Goal: Information Seeking & Learning: Find specific page/section

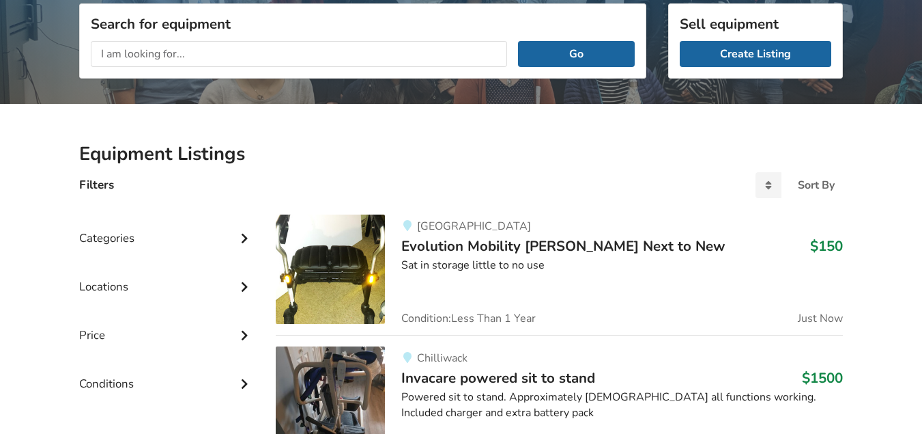
scroll to position [205, 0]
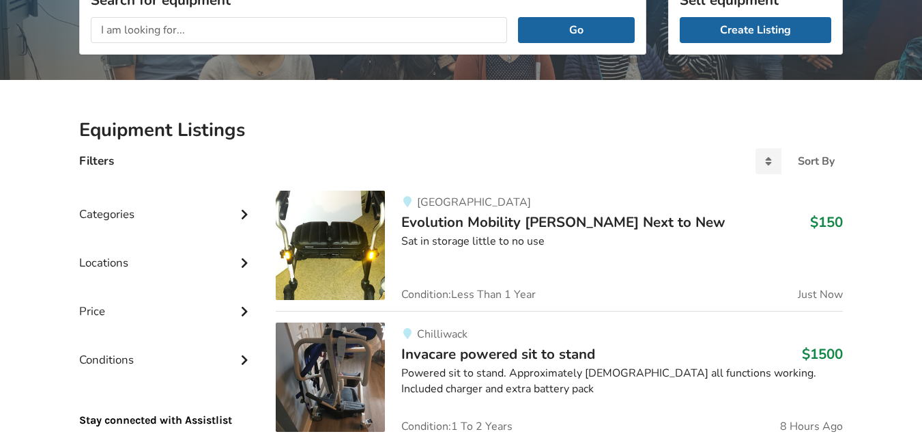
click at [348, 239] on img at bounding box center [330, 244] width 109 height 109
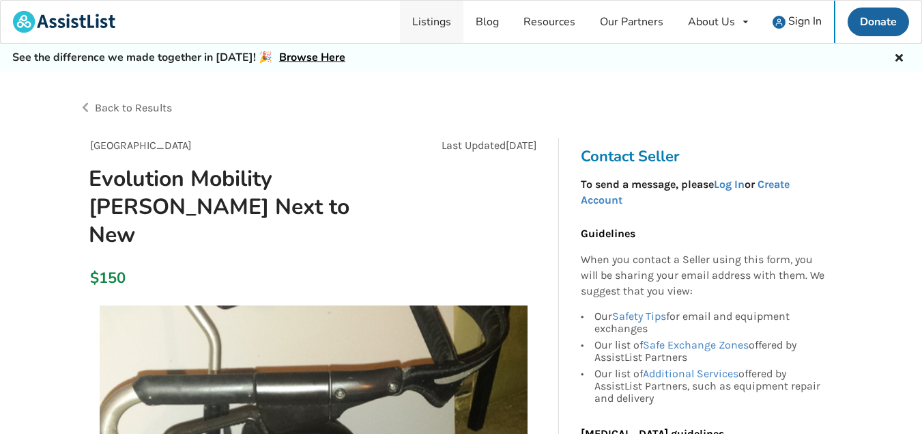
click at [443, 29] on link "Listings" at bounding box center [431, 22] width 63 height 42
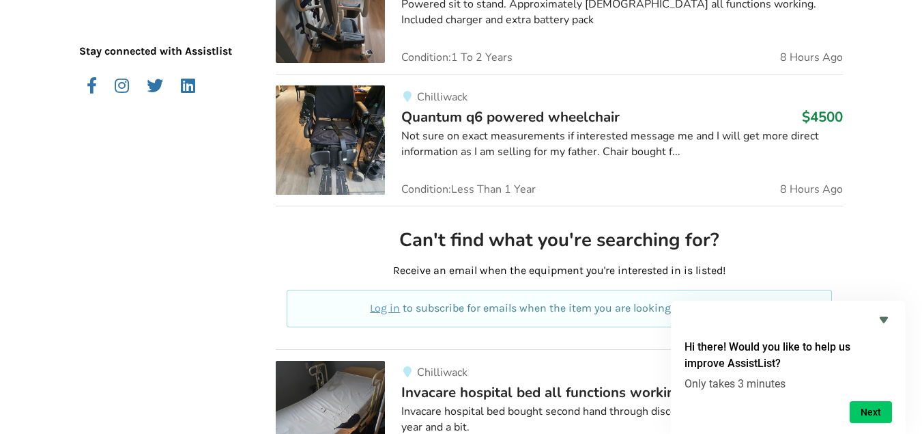
scroll to position [68, 0]
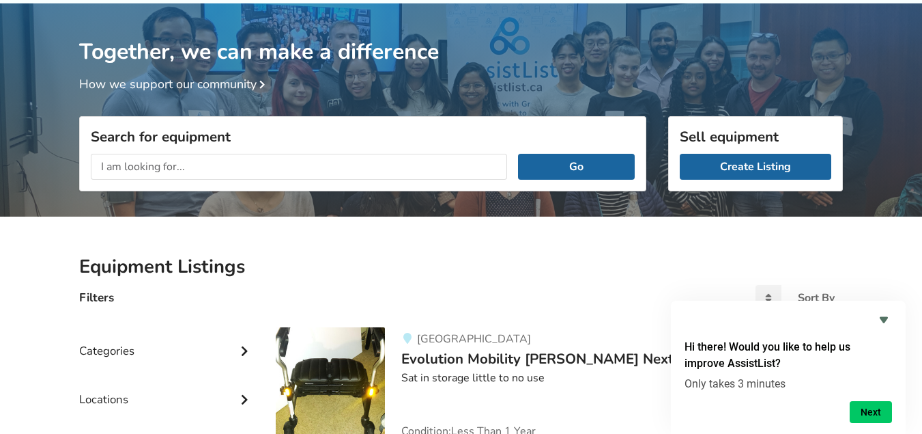
click at [135, 162] on input "text" at bounding box center [299, 167] width 416 height 26
type input "free standing bike"
click at [518, 154] on button "Go" at bounding box center [576, 167] width 117 height 26
